Goal: Navigation & Orientation: Go to known website

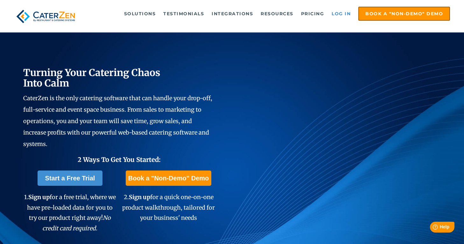
click at [336, 13] on link "Log in" at bounding box center [340, 13] width 25 height 13
